Goal: Contribute content

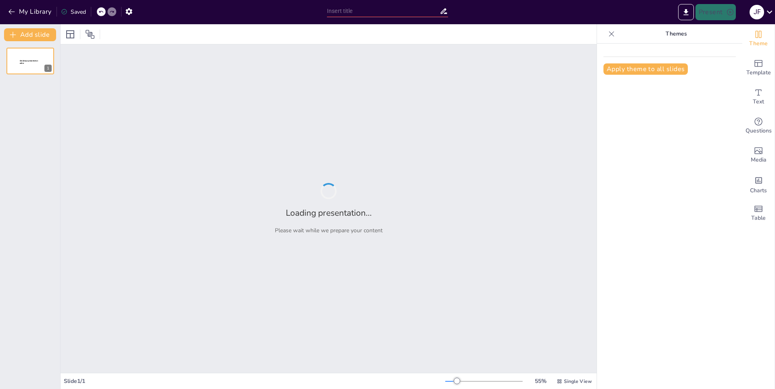
type input "Impacto de la Fotosíntesis en el Ecosistema Global"
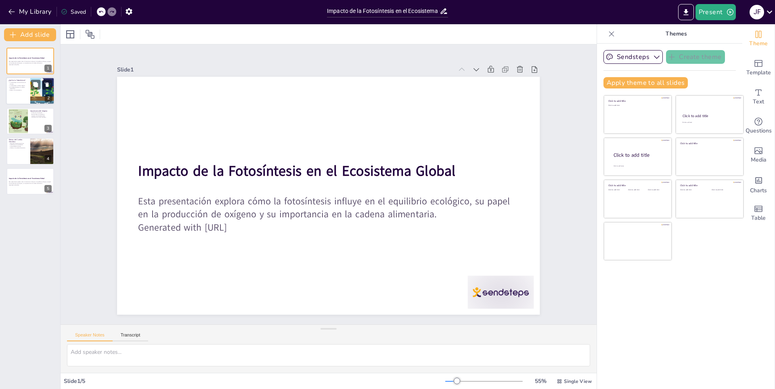
click at [19, 87] on p "Es fundamental para la cadena alimentaria." at bounding box center [17, 87] width 19 height 3
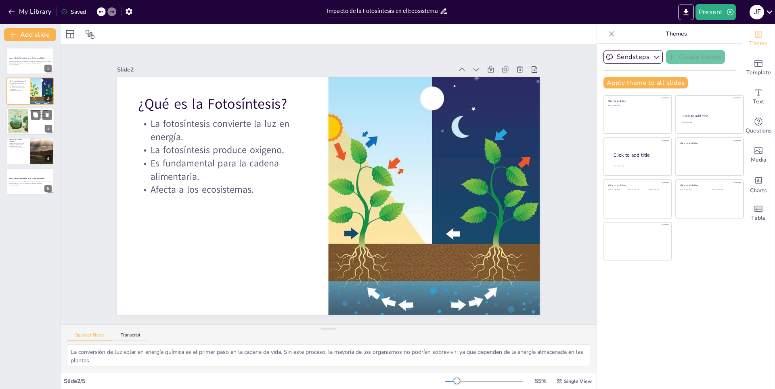
click at [15, 130] on div at bounding box center [18, 121] width 42 height 25
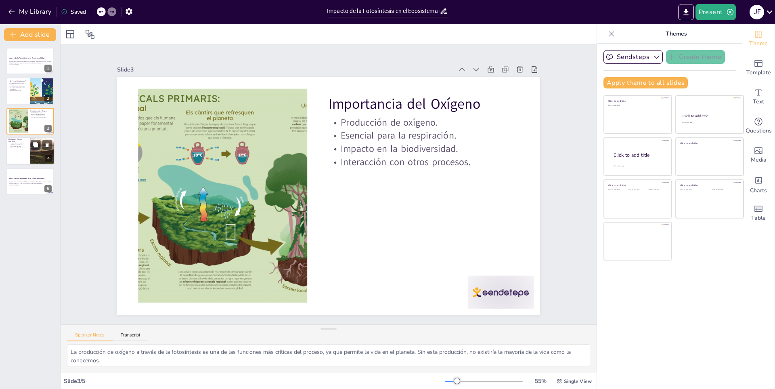
click at [38, 152] on div at bounding box center [42, 150] width 40 height 27
type textarea "La fotosíntesis depende de la luz solar, y cualquier cambio en la disponibilida…"
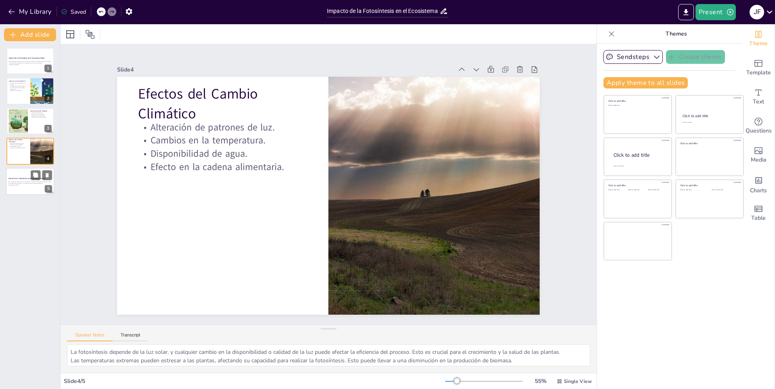
click at [30, 172] on div at bounding box center [30, 181] width 48 height 27
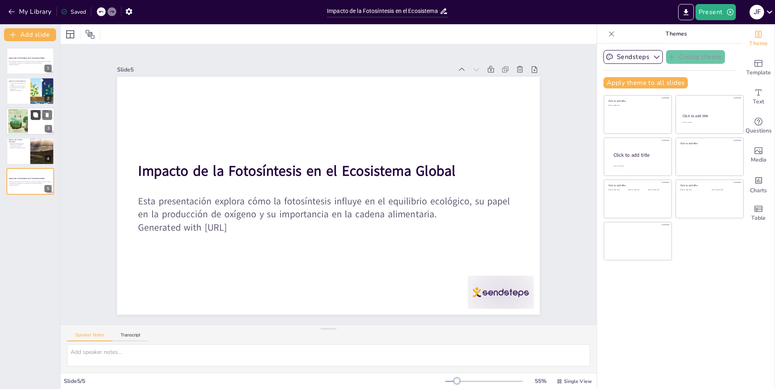
click at [39, 118] on button at bounding box center [36, 115] width 10 height 10
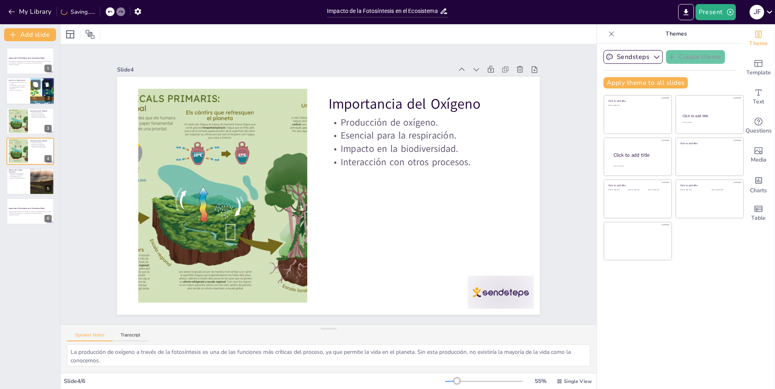
click at [22, 91] on div at bounding box center [30, 91] width 48 height 27
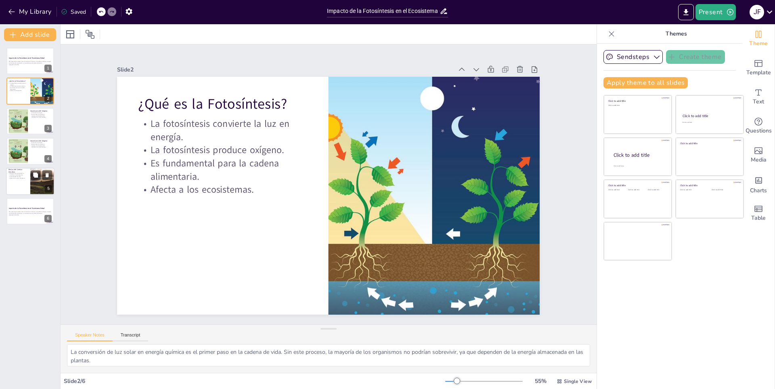
click at [19, 171] on p "Efectos del Cambio Climático" at bounding box center [17, 170] width 19 height 4
type textarea "La fotosíntesis depende de la luz solar, y cualquier cambio en la disponibilida…"
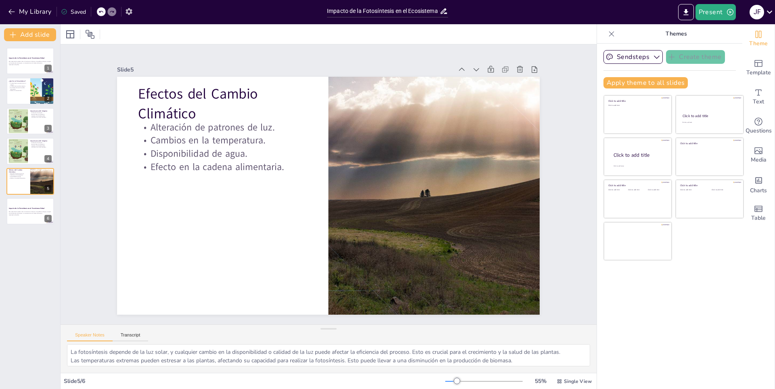
click at [129, 13] on icon "button" at bounding box center [129, 11] width 6 height 7
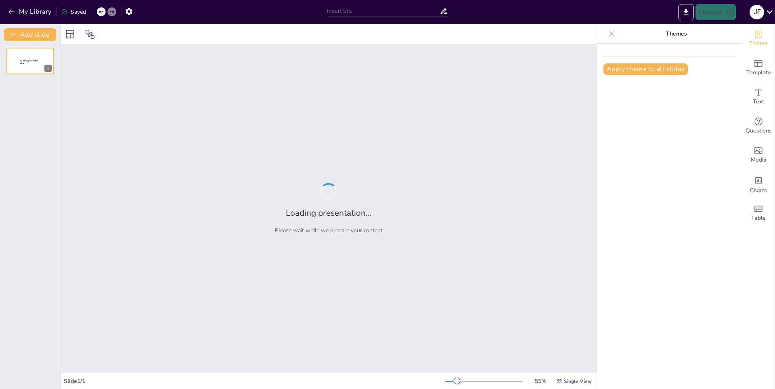
type input "Impacto de la Fotosíntesis en el Ecosistema Global"
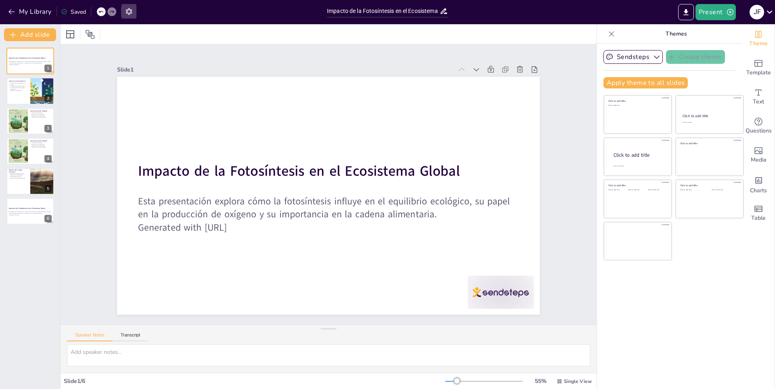
click at [127, 11] on icon "button" at bounding box center [129, 11] width 6 height 7
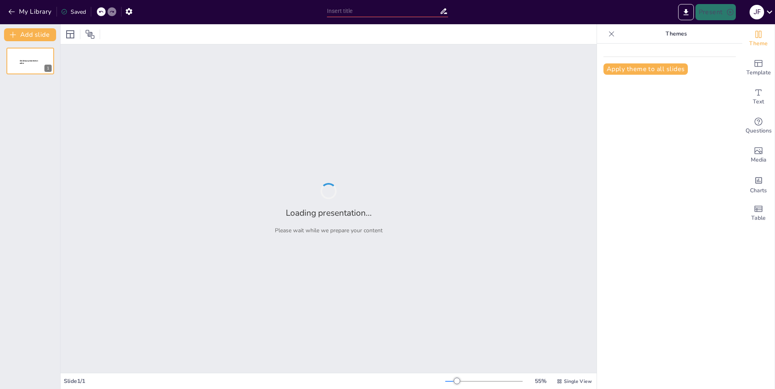
type input "Impacto de la Fotosíntesis en el Ecosistema Global"
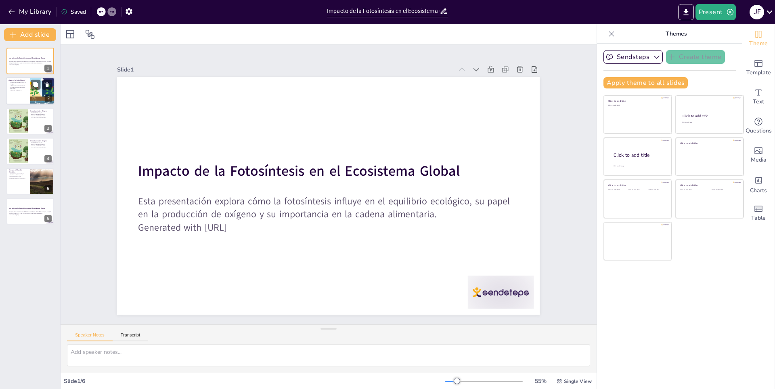
click at [16, 96] on div at bounding box center [30, 91] width 48 height 27
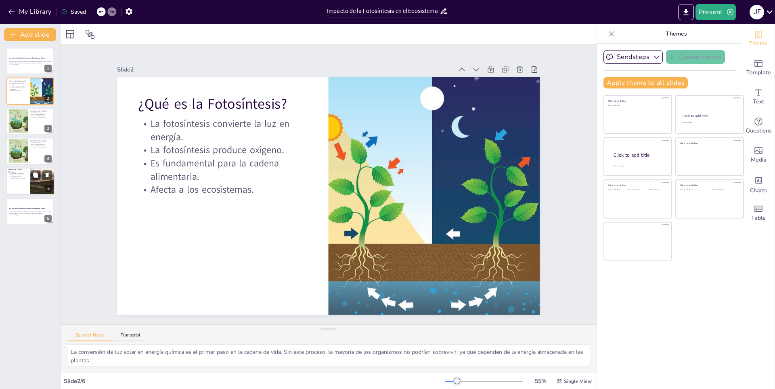
click at [23, 172] on p "Efectos del Cambio Climático" at bounding box center [17, 170] width 19 height 4
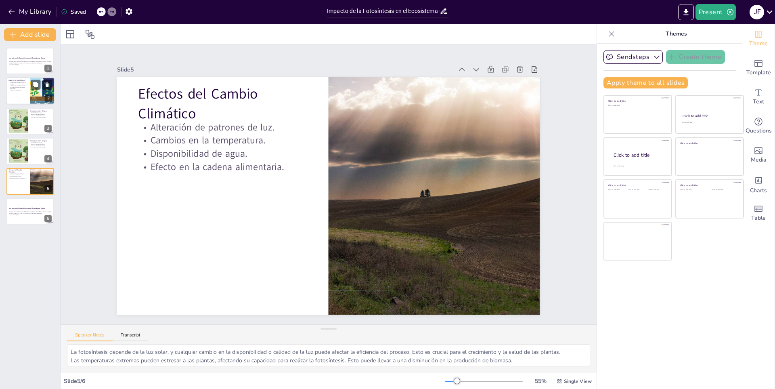
click at [16, 83] on p "La fotosíntesis convierte la luz en energía." at bounding box center [17, 83] width 19 height 3
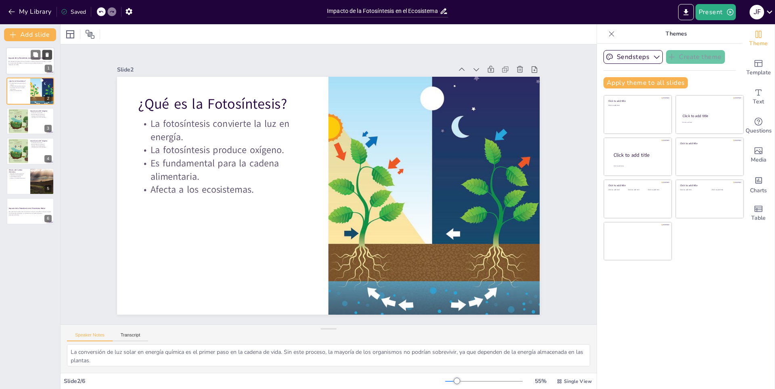
click at [48, 54] on icon at bounding box center [47, 55] width 3 height 4
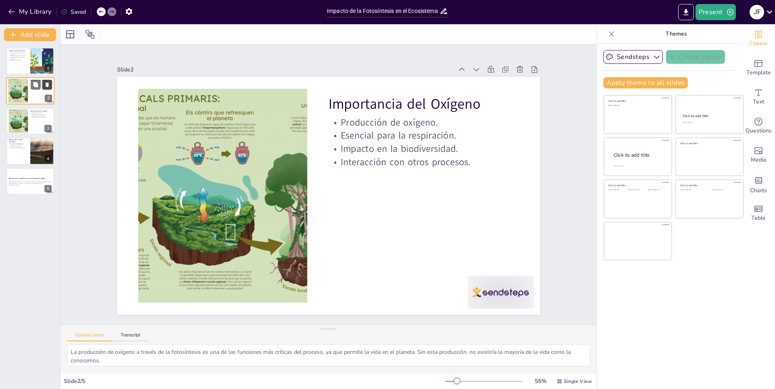
click at [46, 85] on icon at bounding box center [47, 85] width 3 height 4
click at [44, 85] on icon at bounding box center [47, 85] width 6 height 6
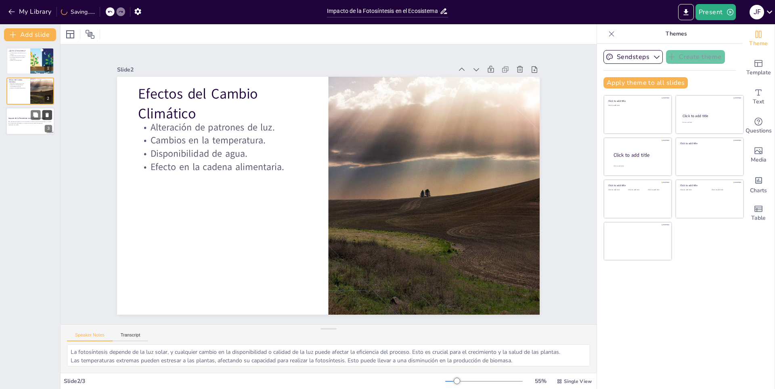
click at [46, 116] on icon at bounding box center [47, 115] width 3 height 4
click at [17, 53] on p "La fotosíntesis convierte la luz en energía." at bounding box center [17, 53] width 19 height 3
type textarea "La conversión de luz solar en energía química es el primer paso en la cadena de…"
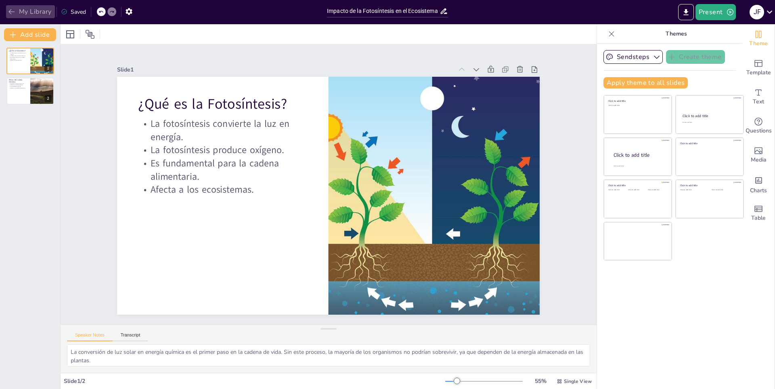
click at [36, 10] on button "My Library" at bounding box center [30, 11] width 49 height 13
